Goal: Task Accomplishment & Management: Manage account settings

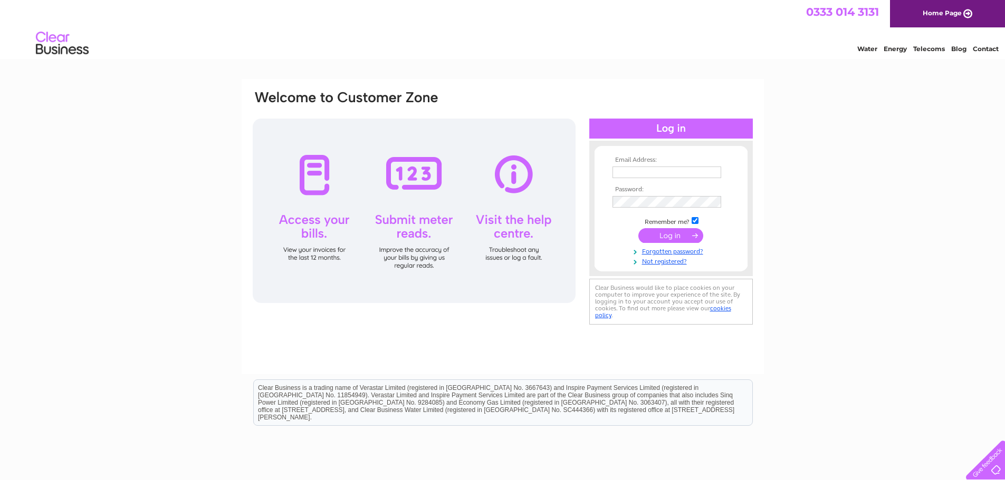
type input "kenny@selectivepersonnel.co.uk"
click at [666, 237] on input "submit" at bounding box center [670, 235] width 65 height 15
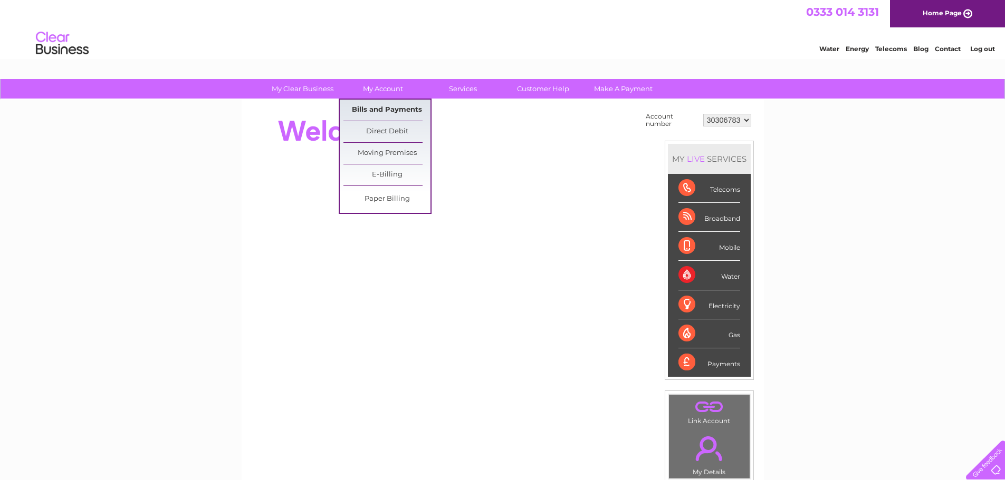
click at [392, 104] on link "Bills and Payments" at bounding box center [386, 110] width 87 height 21
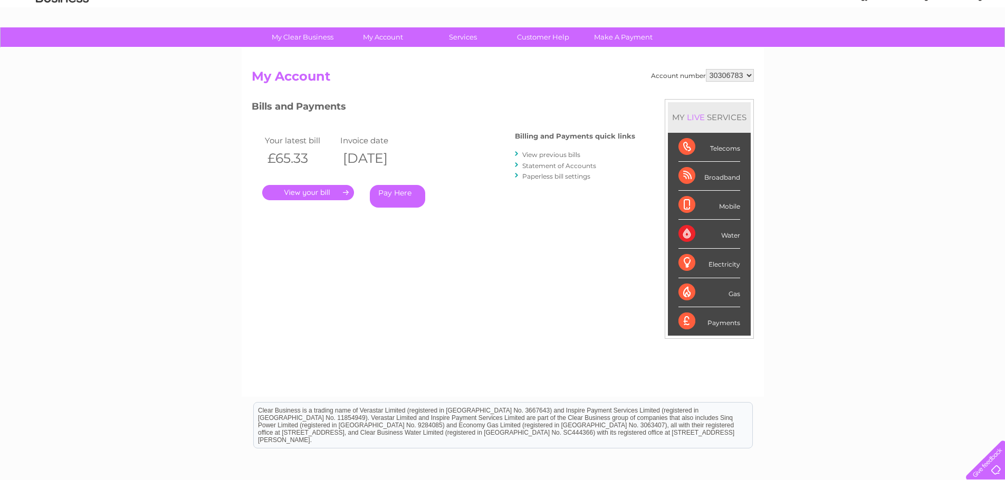
scroll to position [51, 0]
click at [563, 168] on link "Statement of Accounts" at bounding box center [559, 166] width 74 height 8
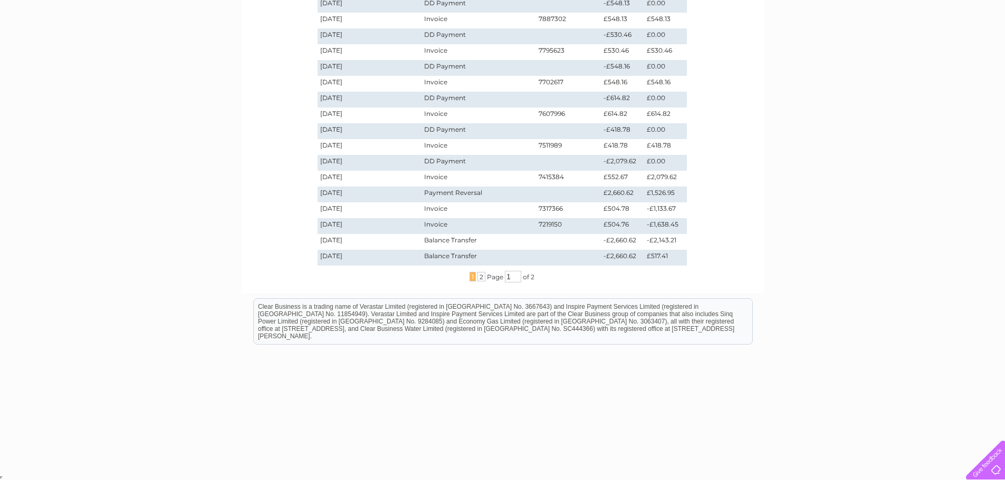
scroll to position [244, 0]
click at [481, 277] on span "2" at bounding box center [481, 276] width 8 height 9
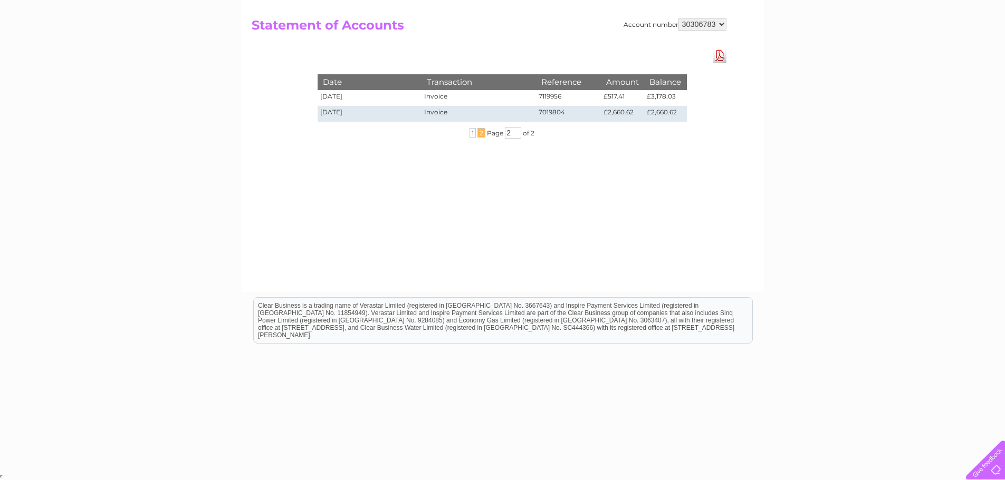
scroll to position [103, 0]
click at [469, 131] on span "1" at bounding box center [472, 132] width 6 height 9
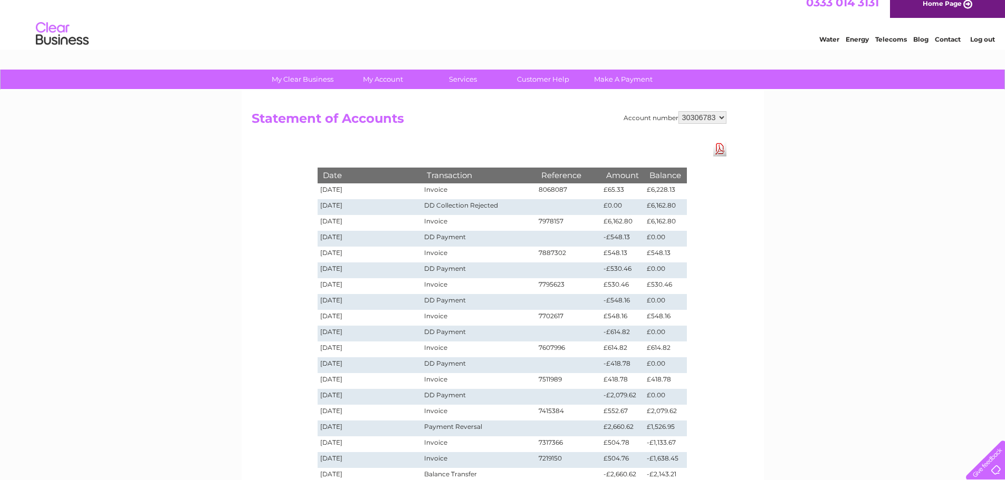
scroll to position [0, 0]
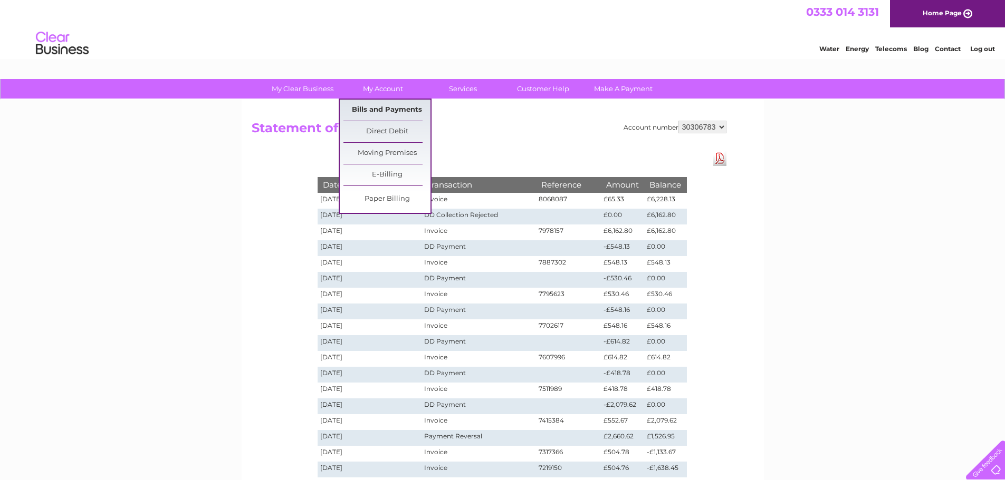
click at [386, 115] on link "Bills and Payments" at bounding box center [386, 110] width 87 height 21
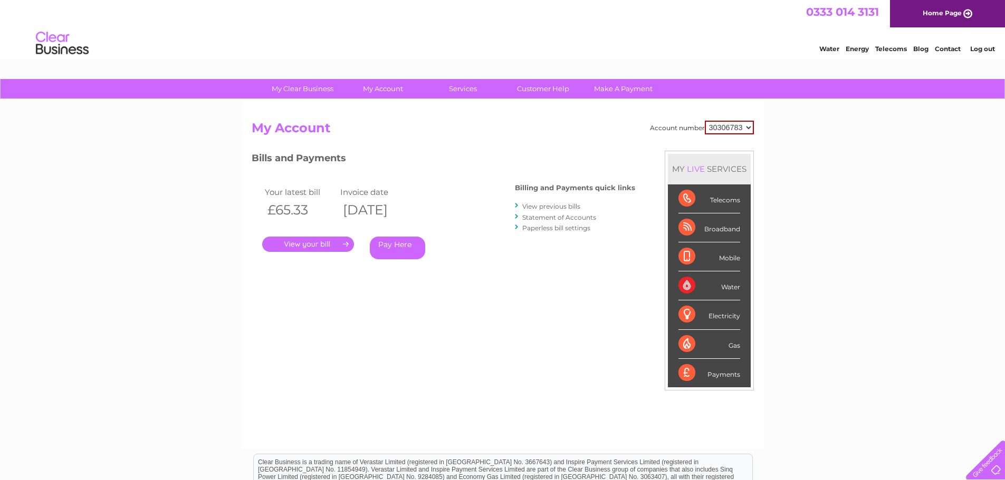
click at [305, 247] on link "." at bounding box center [308, 244] width 92 height 15
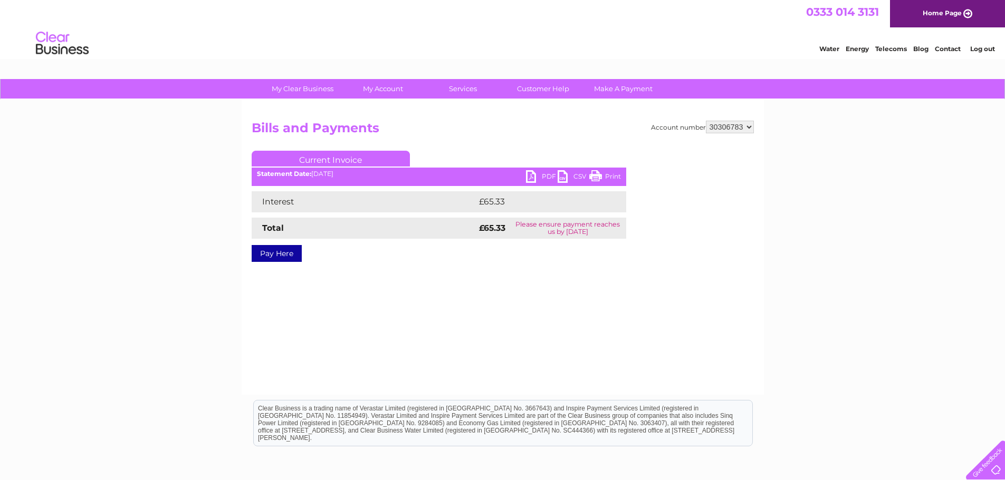
click at [535, 179] on link "PDF" at bounding box center [542, 177] width 32 height 15
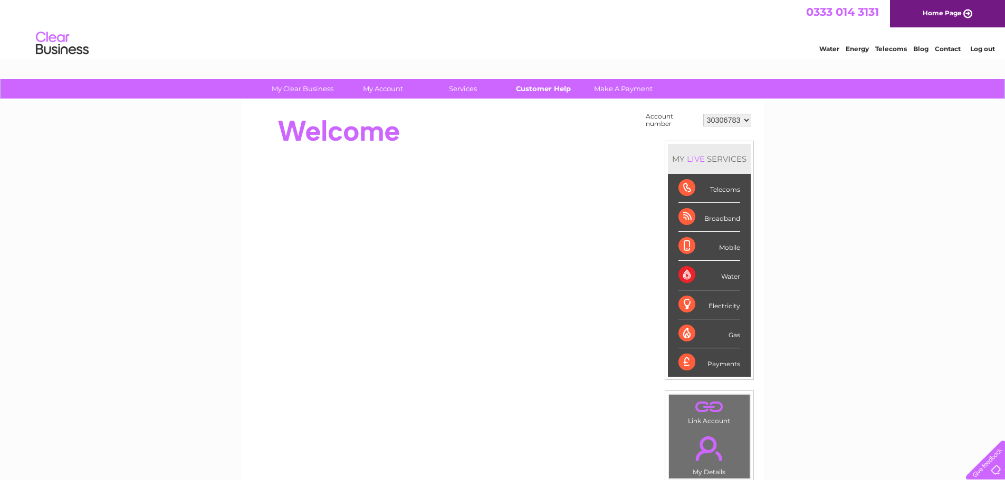
click at [554, 94] on link "Customer Help" at bounding box center [542, 89] width 87 height 20
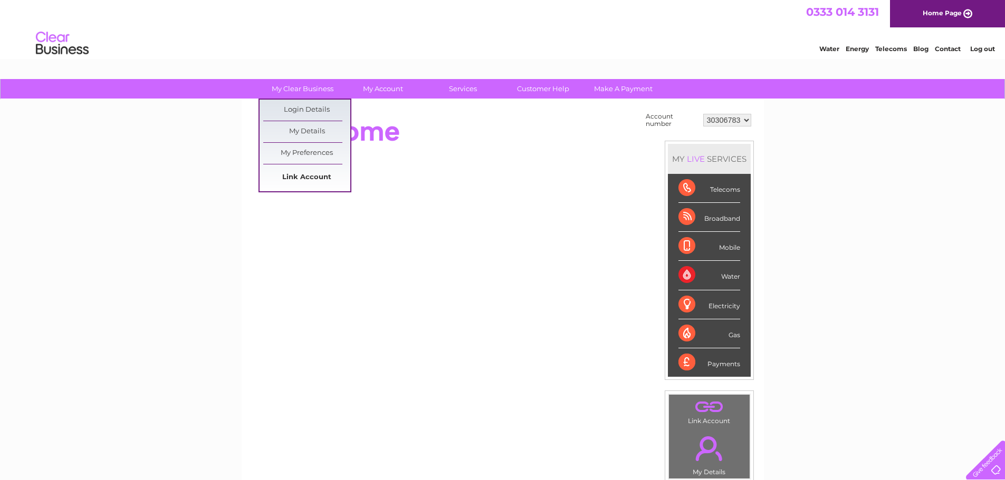
click at [305, 181] on link "Link Account" at bounding box center [306, 177] width 87 height 21
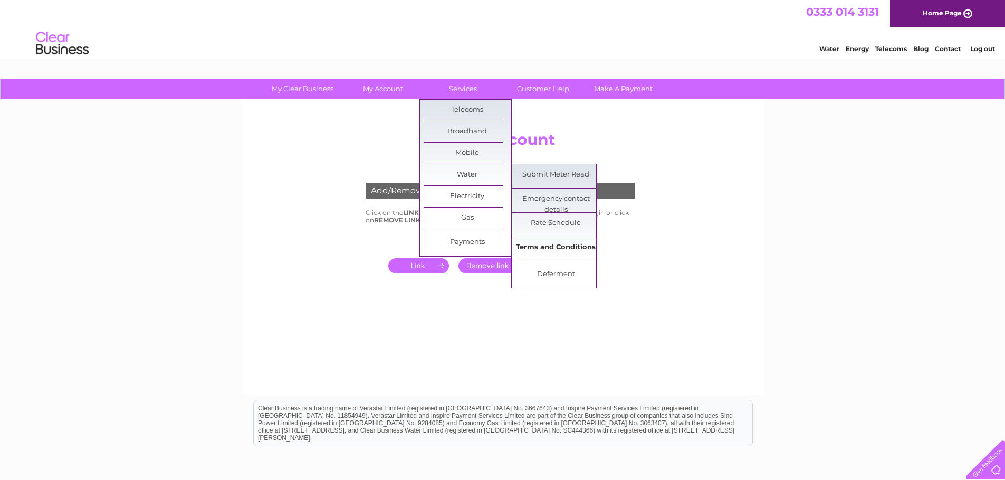
click at [540, 249] on link "Terms and Conditions" at bounding box center [555, 247] width 87 height 21
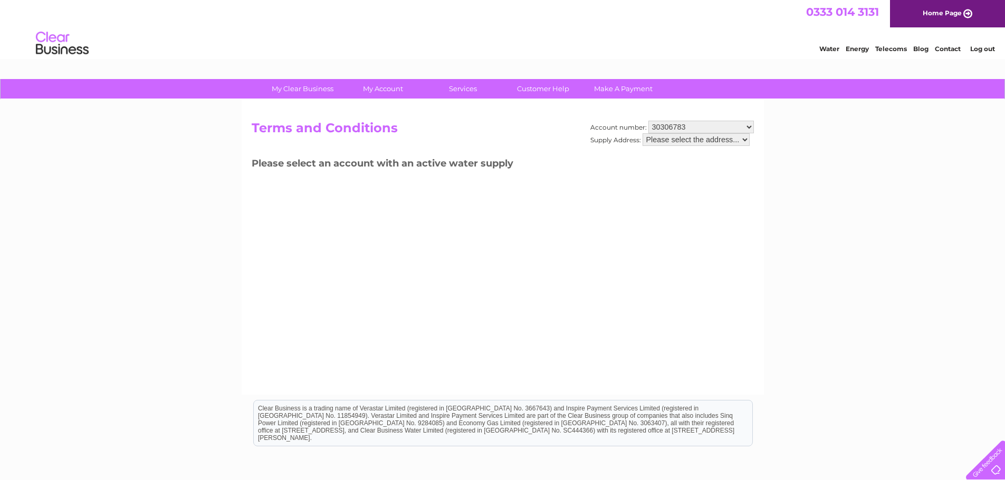
click at [741, 139] on select "Please select the address..." at bounding box center [695, 139] width 107 height 13
click at [642, 133] on select "Please select the address..." at bounding box center [695, 139] width 107 height 13
click at [731, 139] on select "Please select the address..." at bounding box center [695, 139] width 107 height 13
click at [642, 133] on select "Please select the address..." at bounding box center [695, 139] width 107 height 13
click at [704, 126] on select "30306783" at bounding box center [700, 127] width 105 height 13
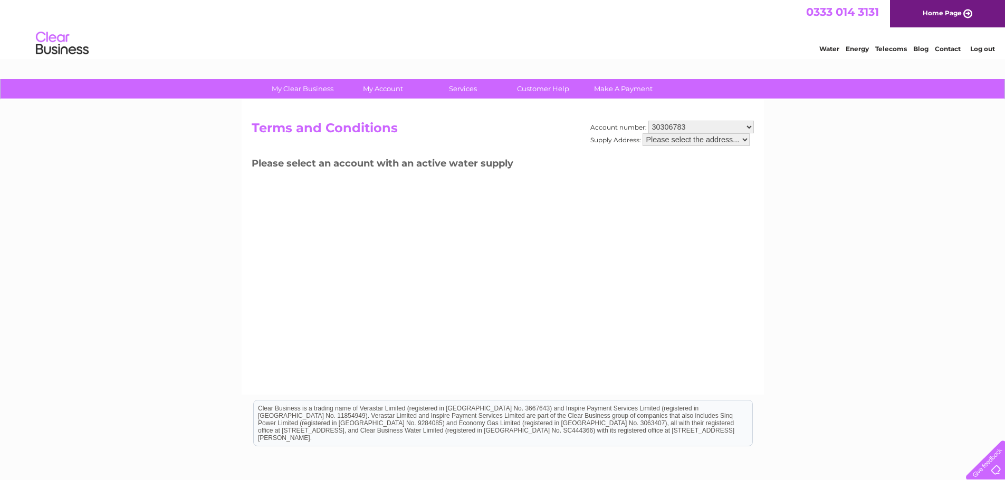
click at [704, 126] on select "30306783" at bounding box center [700, 127] width 105 height 13
click at [746, 139] on select "Please select the address..." at bounding box center [695, 139] width 107 height 13
click at [642, 133] on select "Please select the address..." at bounding box center [695, 139] width 107 height 13
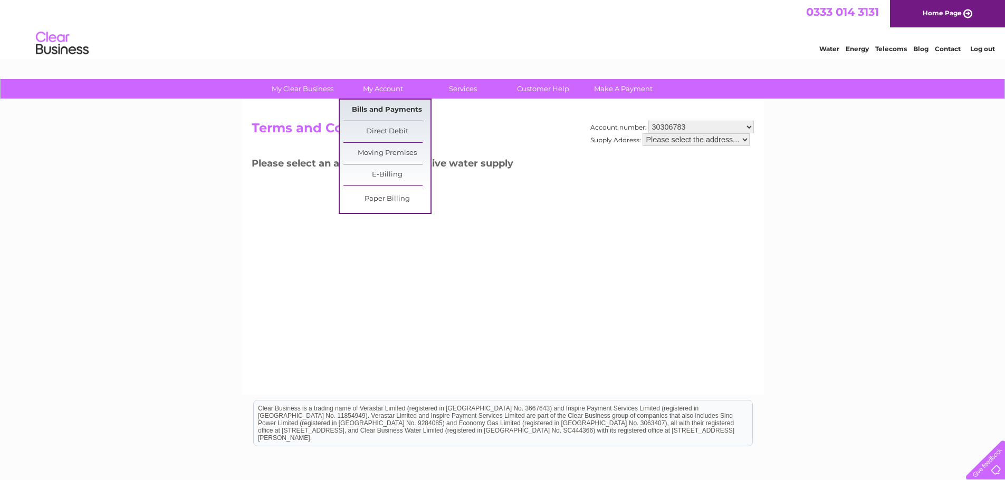
click at [410, 106] on link "Bills and Payments" at bounding box center [386, 110] width 87 height 21
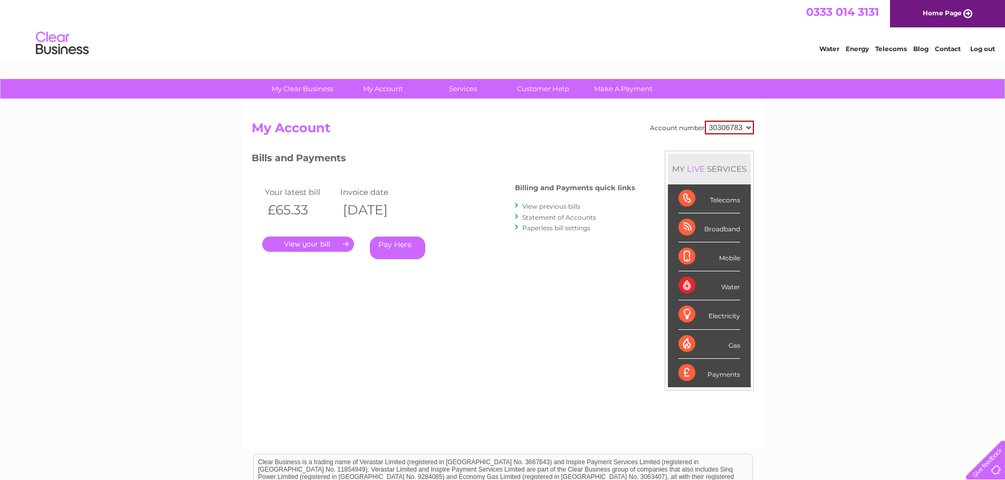
click at [688, 284] on div "Water" at bounding box center [709, 286] width 62 height 29
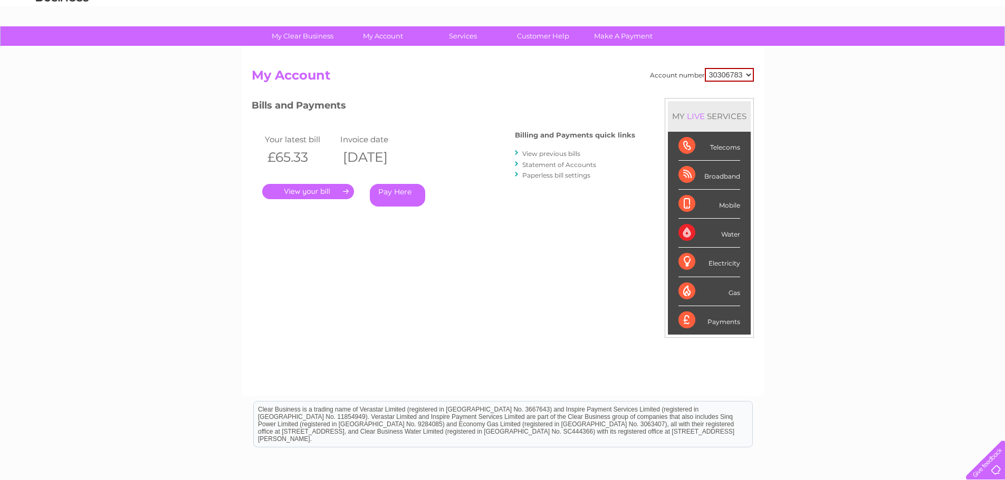
click at [393, 196] on link "Pay Here" at bounding box center [397, 195] width 55 height 23
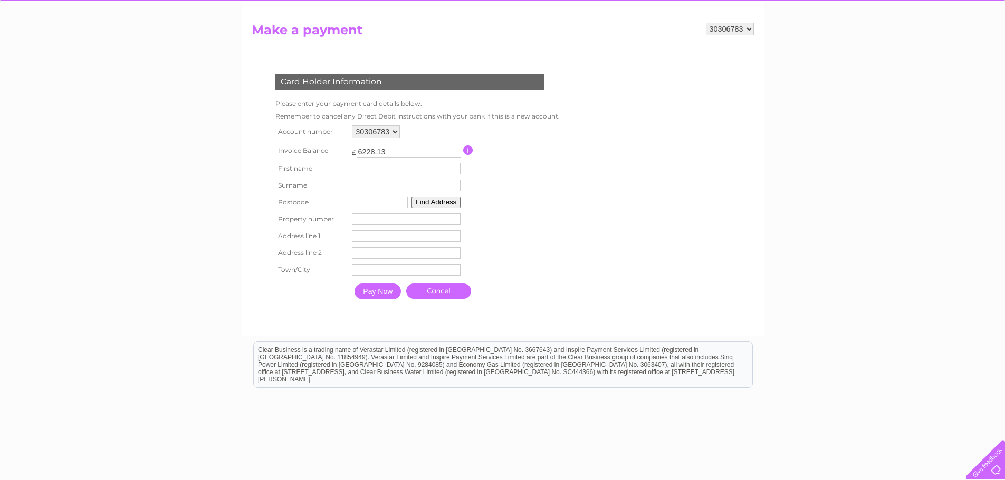
scroll to position [105, 0]
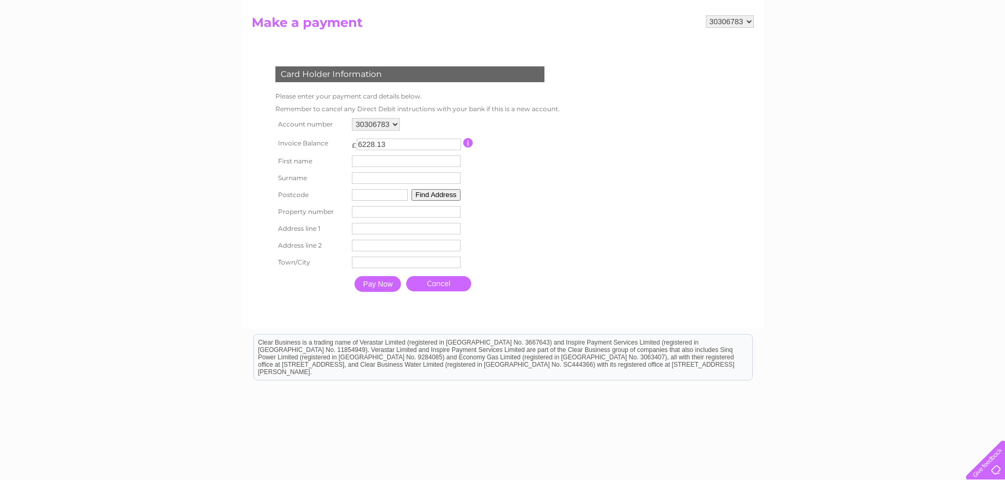
click at [471, 142] on input "button" at bounding box center [468, 142] width 10 height 9
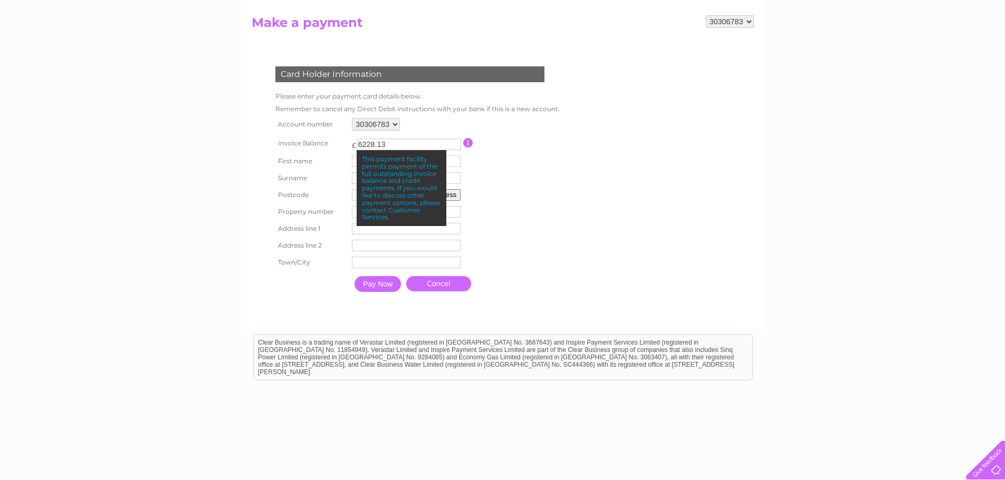
click at [471, 141] on input "button" at bounding box center [468, 142] width 10 height 9
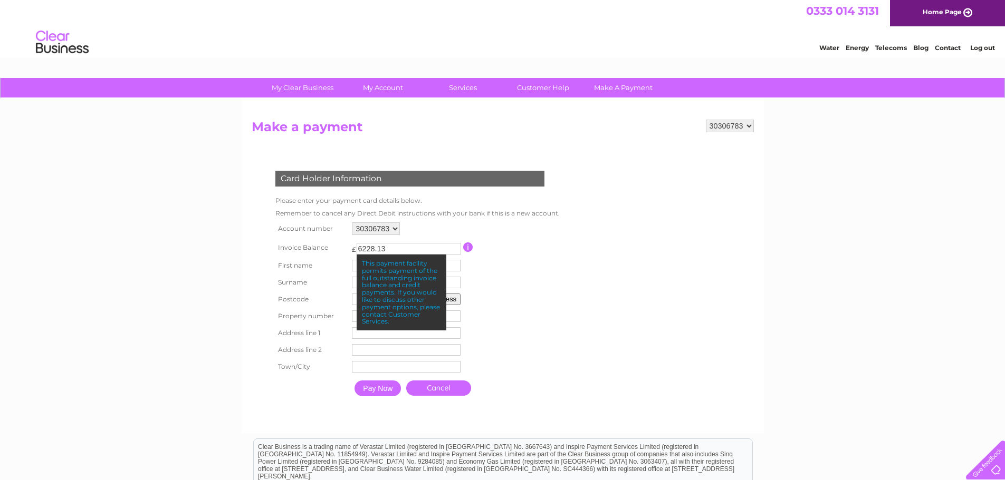
scroll to position [0, 0]
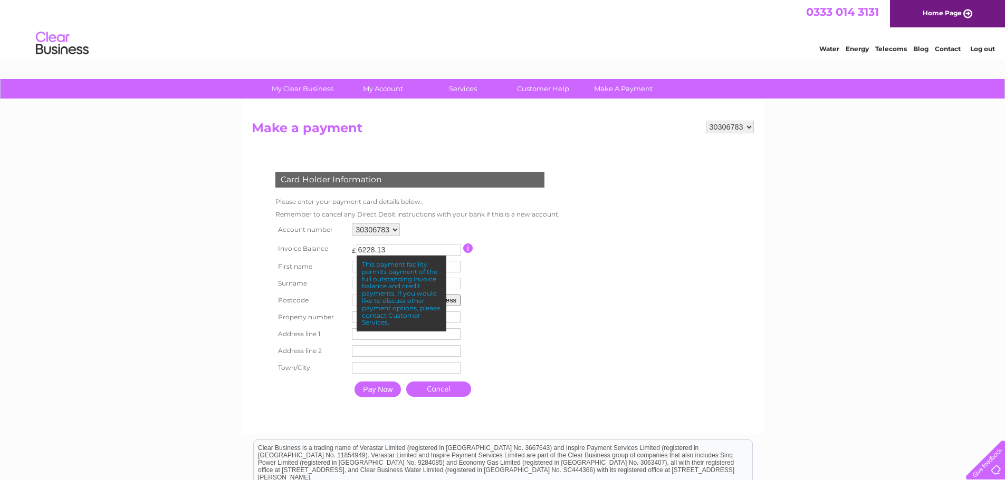
click at [829, 51] on link "Water" at bounding box center [829, 49] width 20 height 8
